Goal: Register for event/course

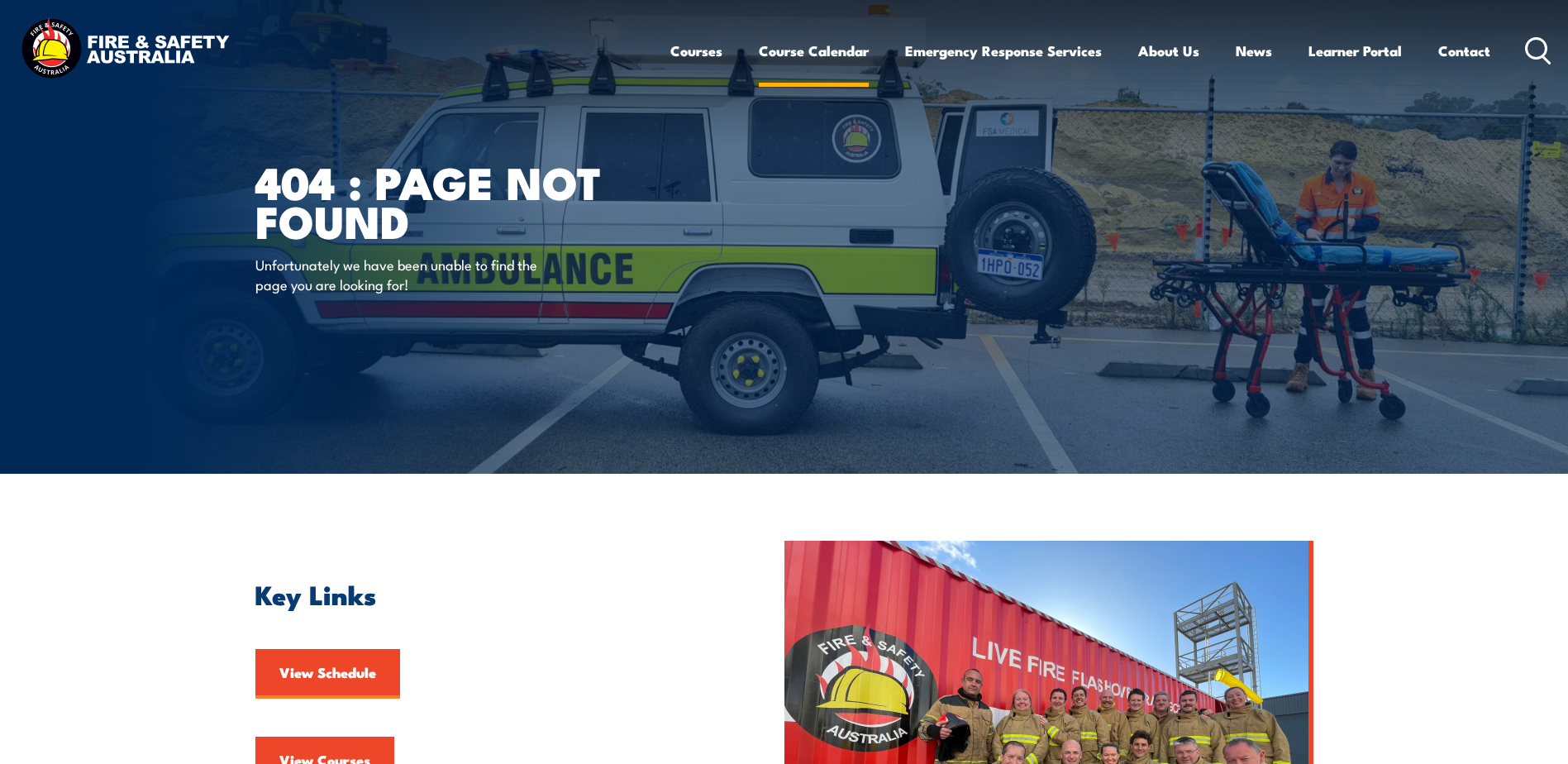
click at [794, 57] on link "Course Calendar" at bounding box center [813, 50] width 110 height 44
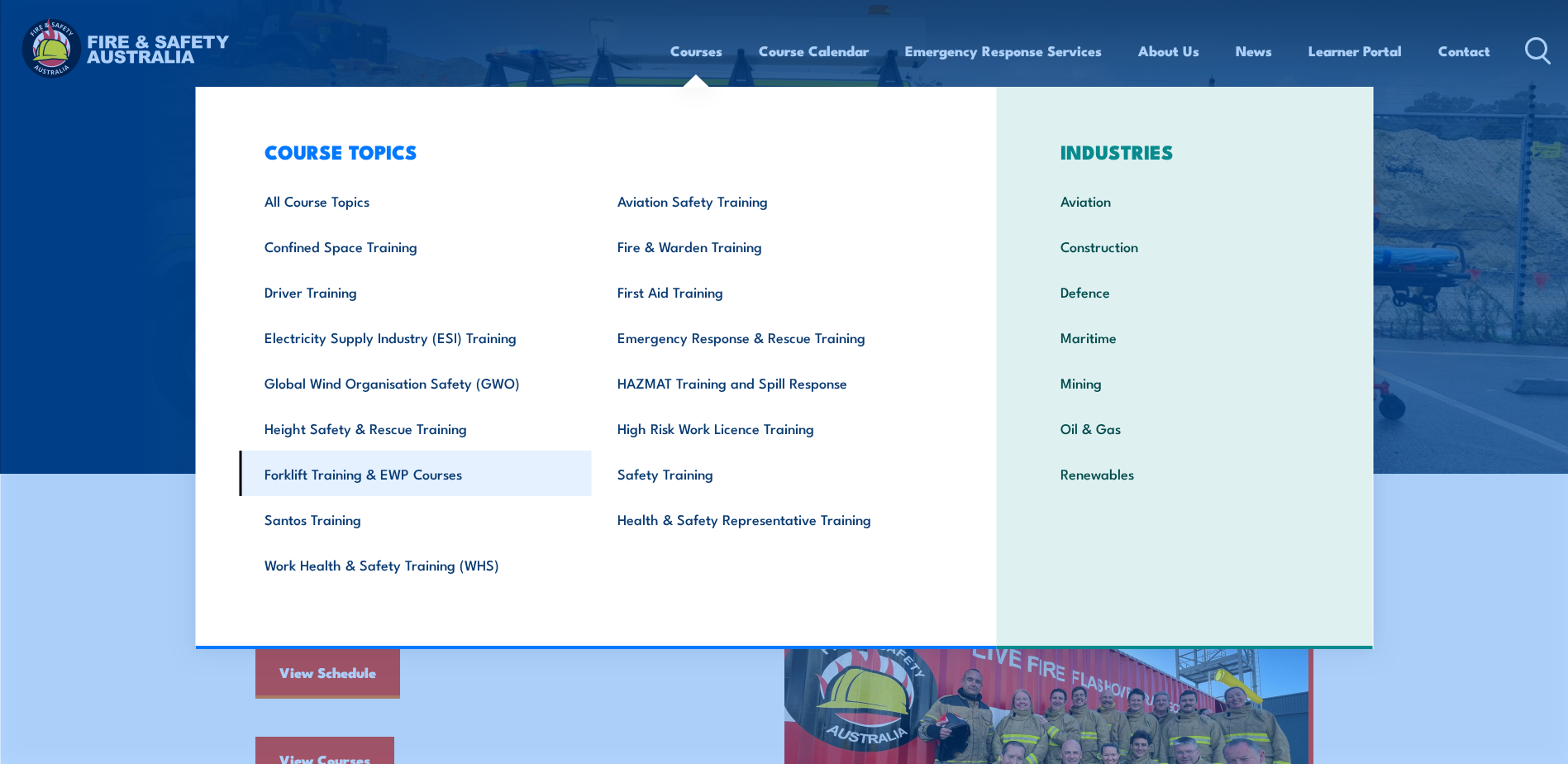
click at [407, 479] on link "Forklift Training & EWP Courses" at bounding box center [415, 473] width 353 height 46
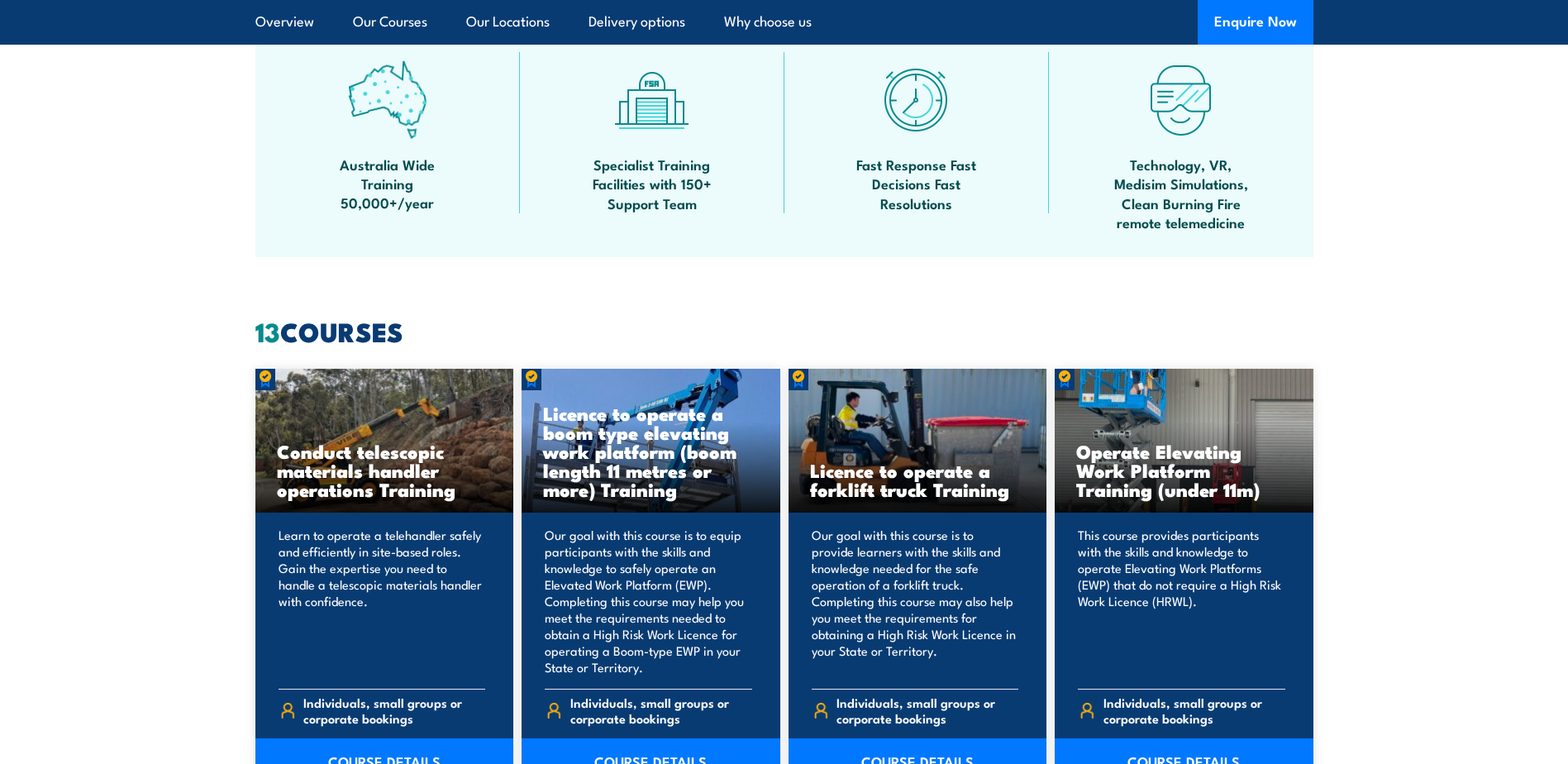
scroll to position [1240, 0]
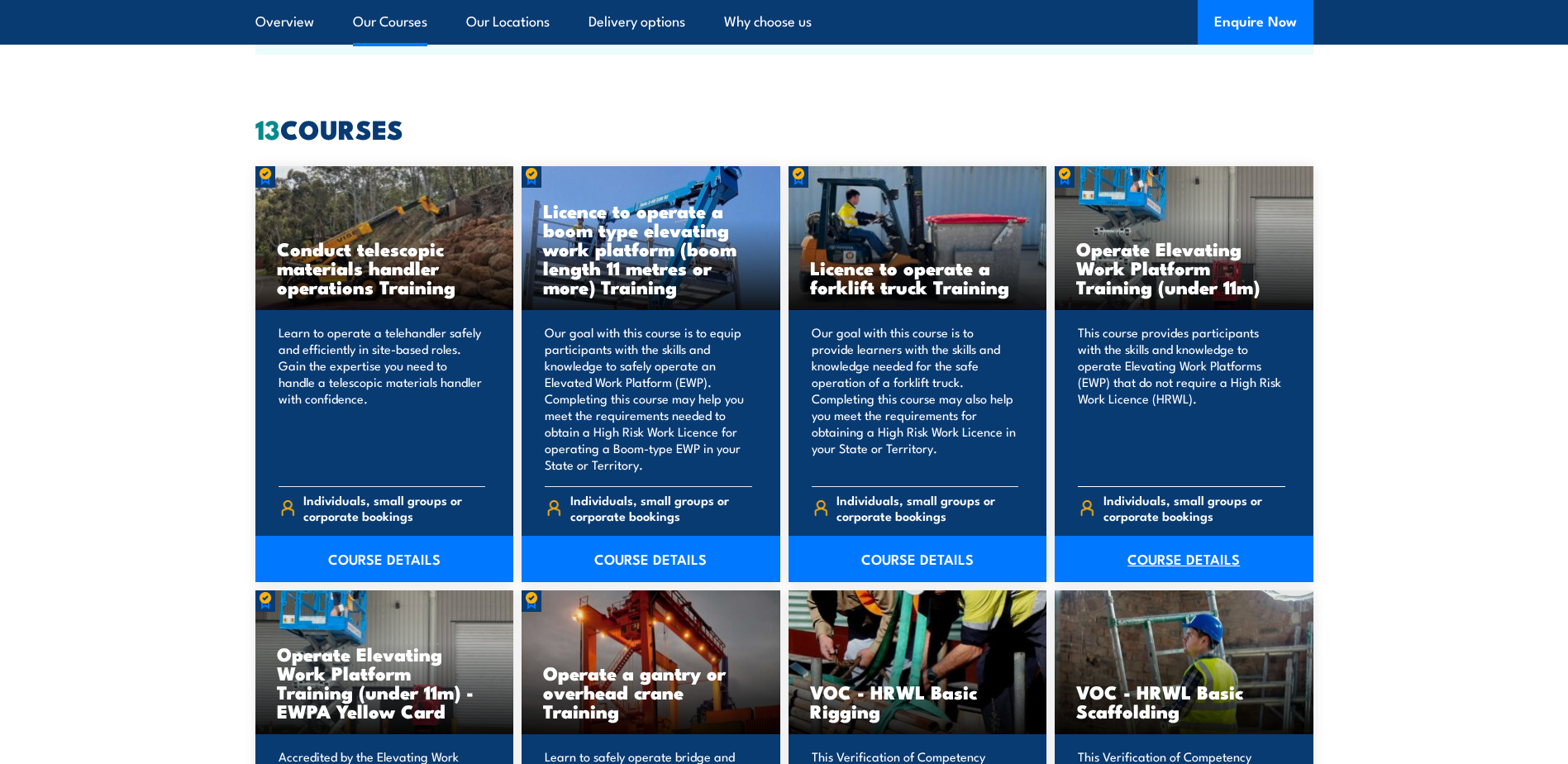
click at [1150, 546] on link "COURSE DETAILS" at bounding box center [1184, 558] width 259 height 47
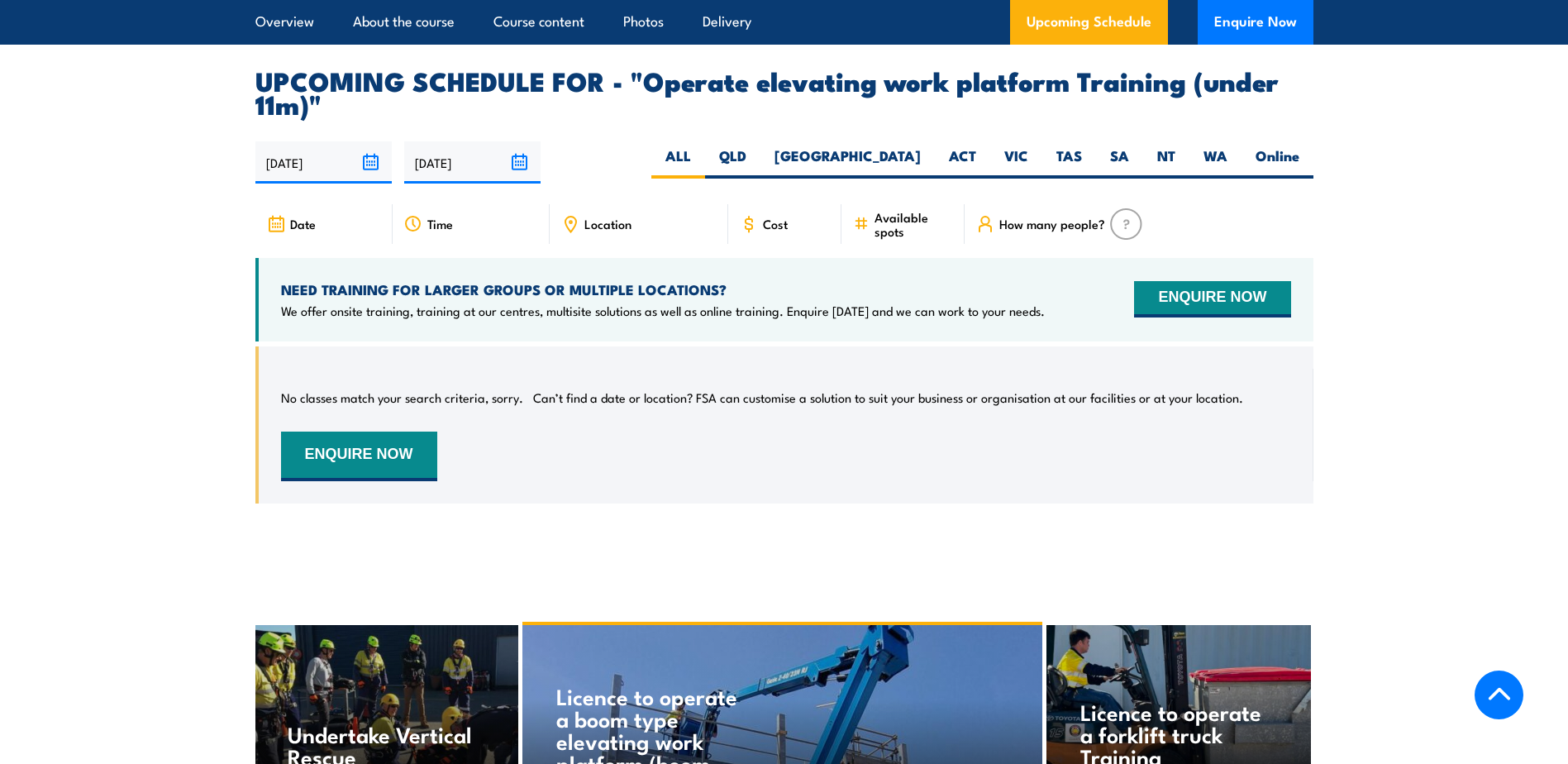
scroll to position [2562, 0]
